Goal: Information Seeking & Learning: Check status

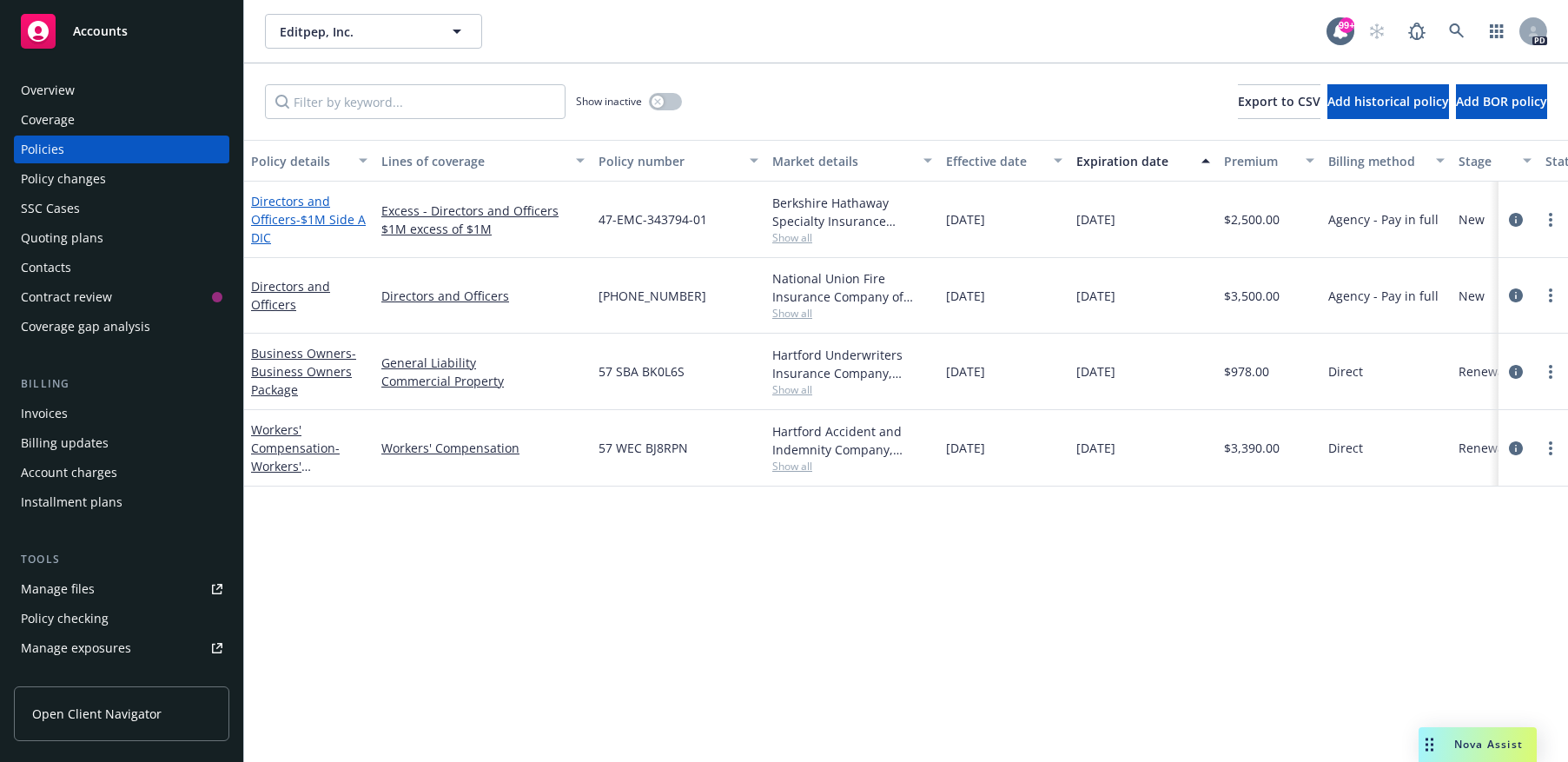
click at [312, 203] on link "Directors and Officers - $1M Side A DIC" at bounding box center [308, 218] width 115 height 53
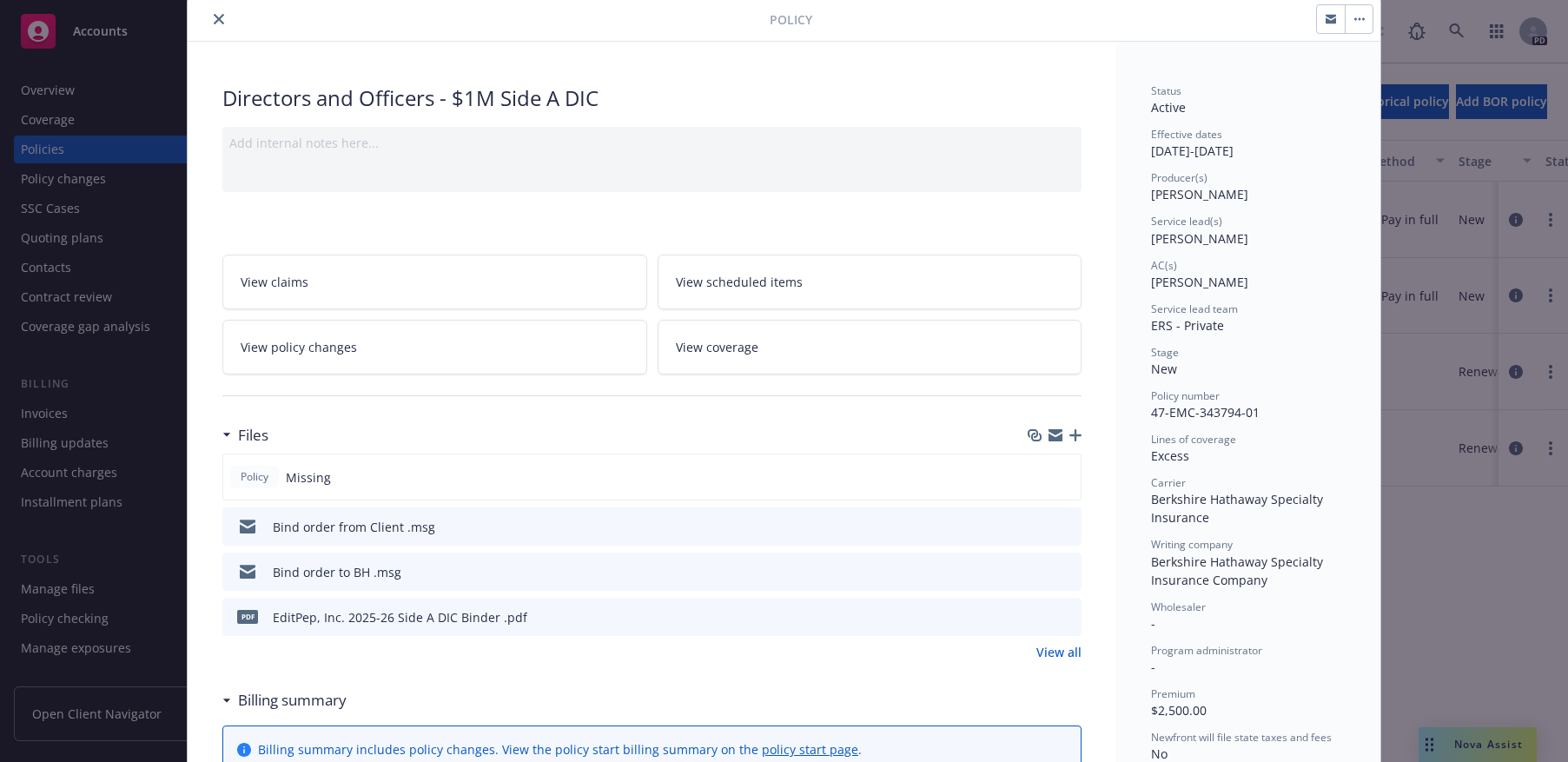
scroll to position [174, 0]
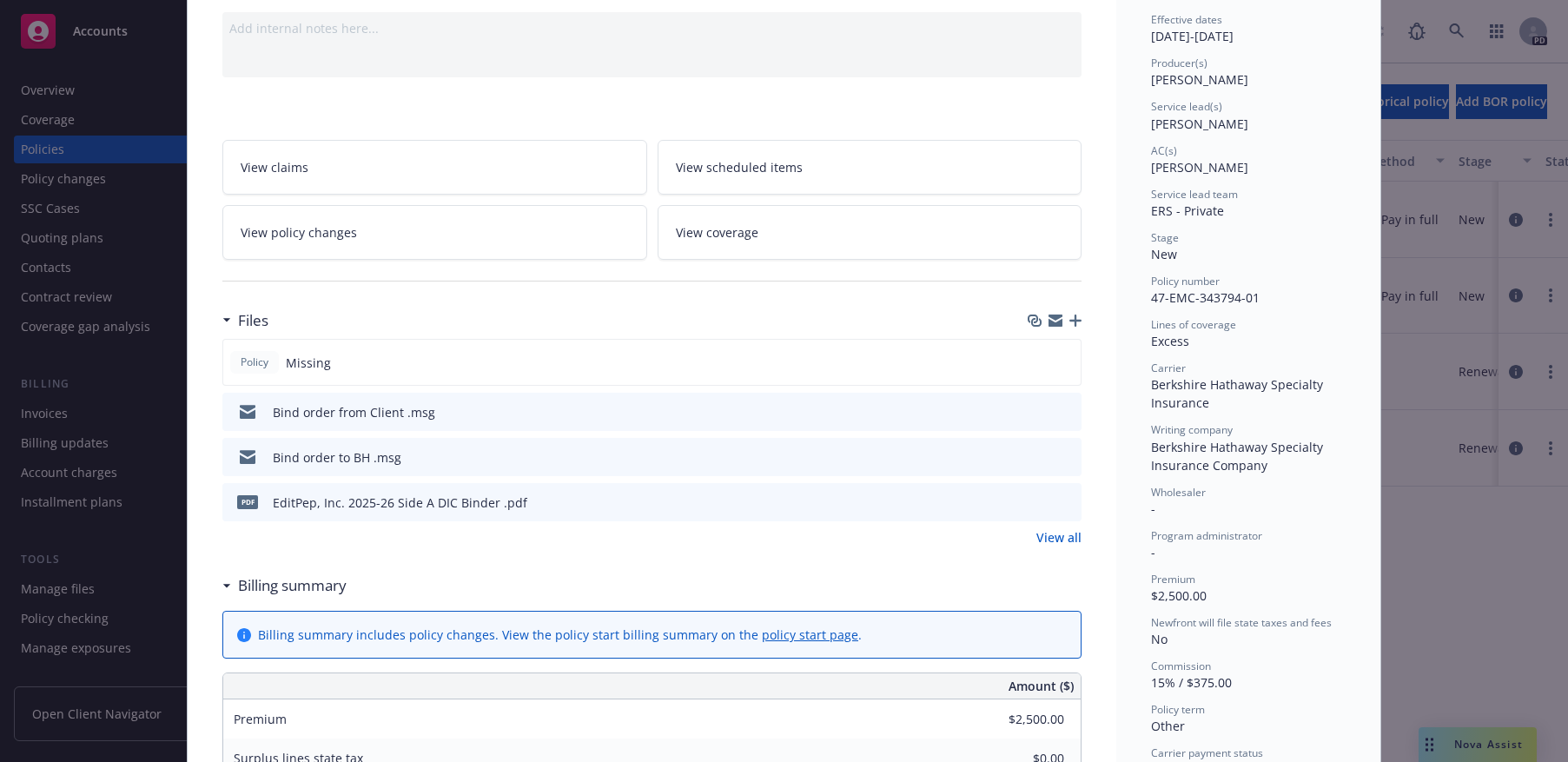
click at [1064, 498] on icon "preview file" at bounding box center [1065, 502] width 16 height 12
